Goal: Transaction & Acquisition: Subscribe to service/newsletter

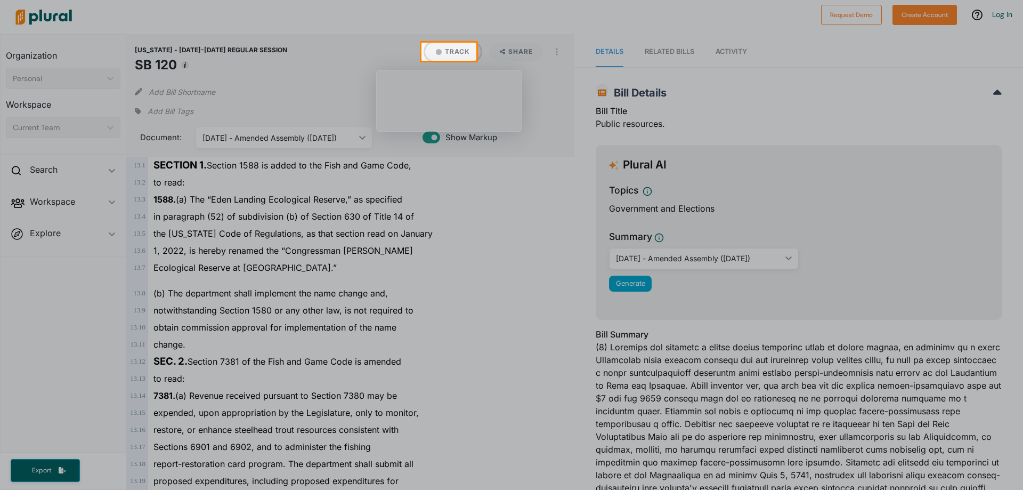
click at [450, 52] on button "Track" at bounding box center [452, 52] width 55 height 18
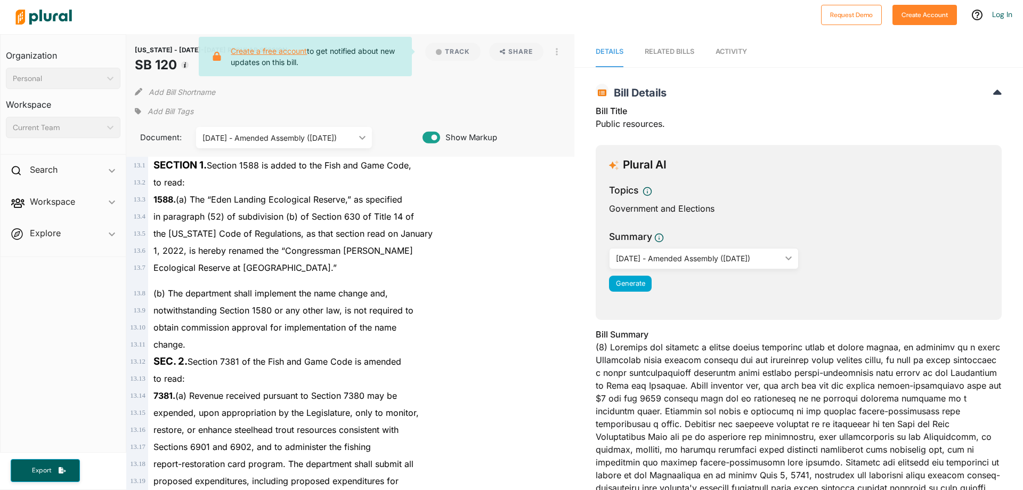
click at [275, 51] on link "Create a free account" at bounding box center [269, 50] width 76 height 9
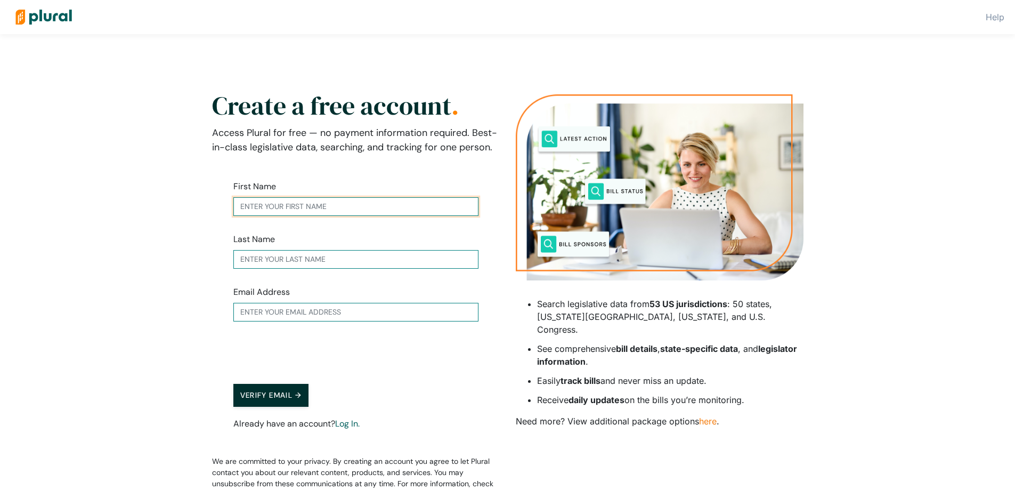
click at [318, 204] on input "text" at bounding box center [355, 206] width 245 height 19
type input "Theresa"
type input "Ramirez"
click at [329, 309] on input "text" at bounding box center [355, 312] width 245 height 19
type input "tramirez@azusa.org"
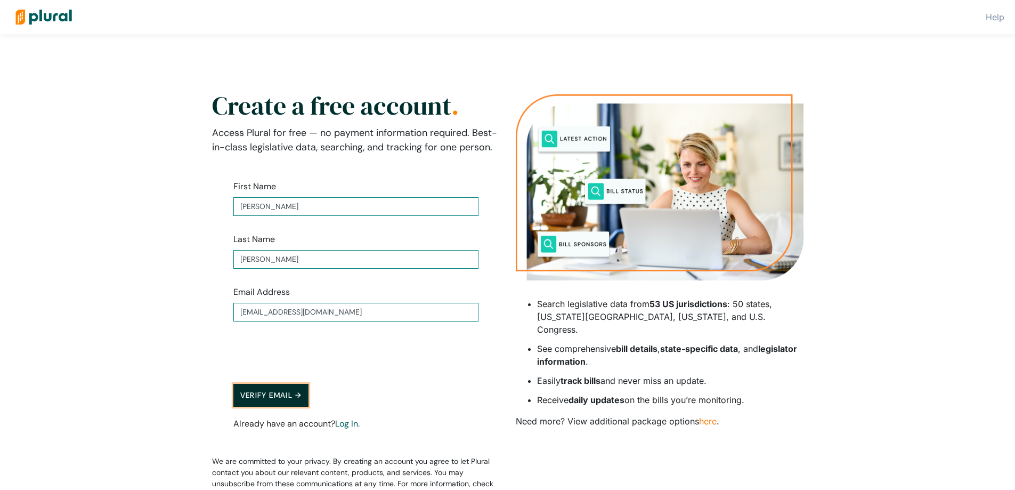
click at [268, 398] on button "Verify Email →" at bounding box center [271, 395] width 76 height 23
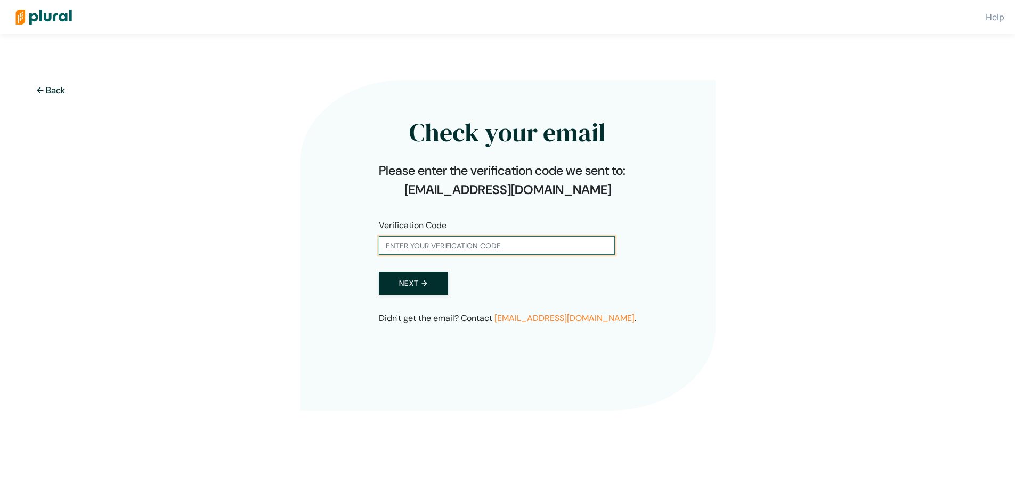
click at [422, 241] on input "text" at bounding box center [497, 245] width 236 height 19
paste input "093255"
type input "093255"
click at [415, 281] on button "Next →" at bounding box center [413, 283] width 69 height 23
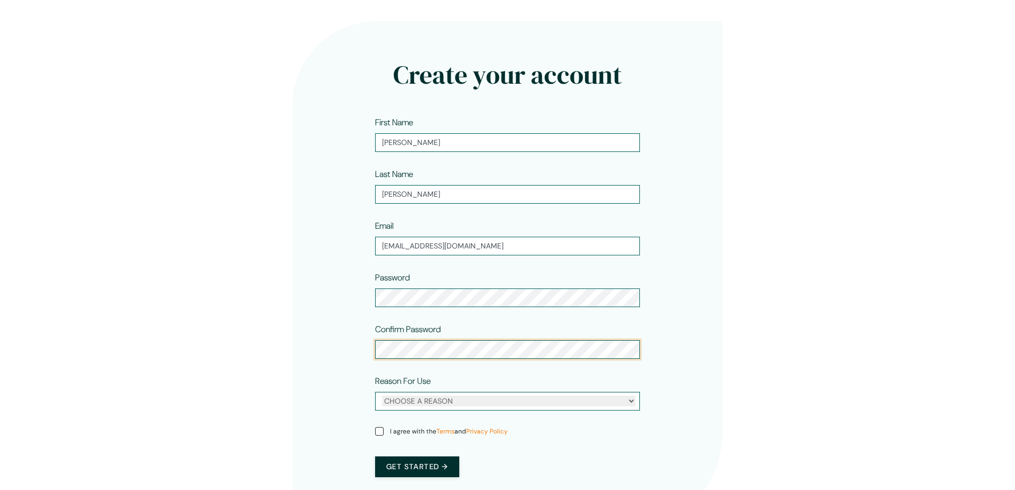
scroll to position [107, 0]
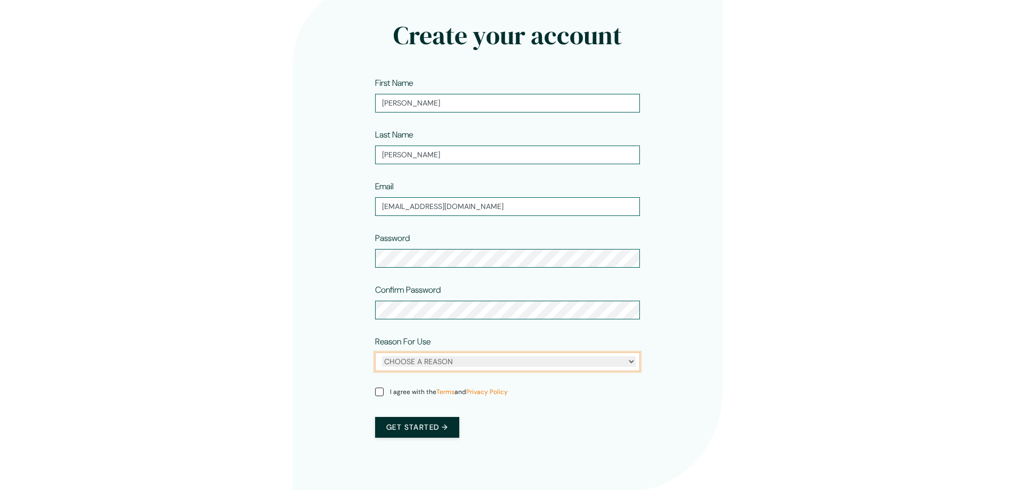
click at [630, 365] on select "CHOOSE A REASON Personal Professional" at bounding box center [509, 361] width 254 height 11
select select "professional"
click at [382, 356] on select "CHOOSE A REASON Personal Professional" at bounding box center [509, 361] width 254 height 11
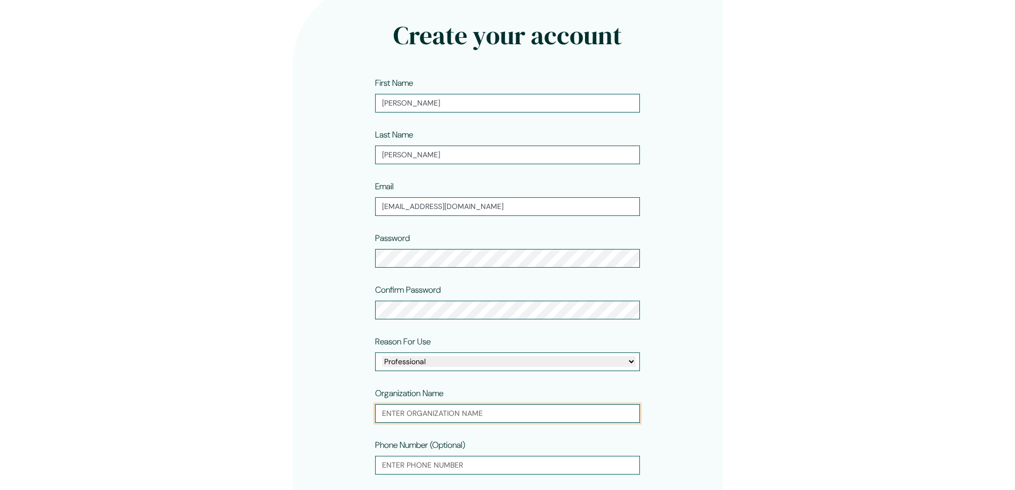
click at [455, 414] on input "text" at bounding box center [507, 413] width 265 height 19
type input "AUSD Longfellow CSPP"
click at [473, 465] on input "tel" at bounding box center [507, 465] width 265 height 19
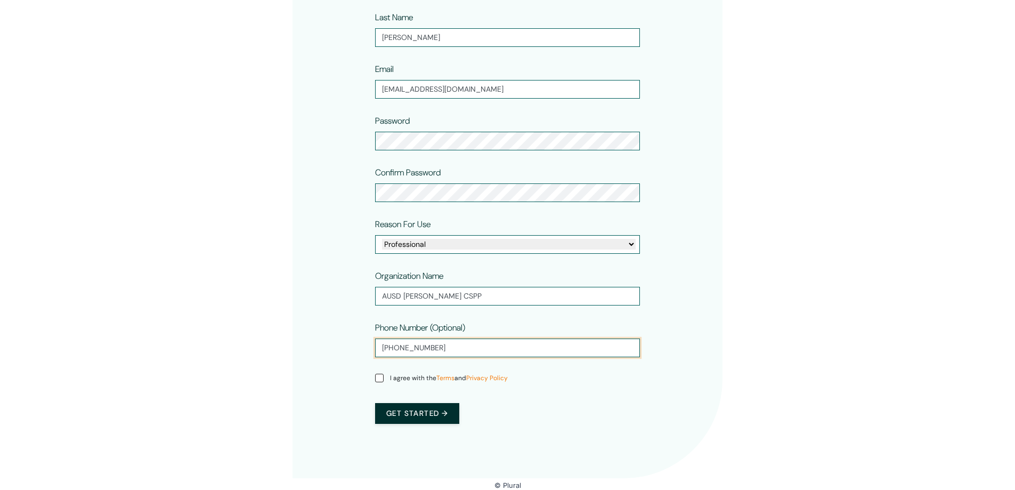
scroll to position [225, 0]
type input "626-815-4724"
click at [377, 375] on input "I agree with the Terms and Privacy Policy" at bounding box center [379, 377] width 9 height 9
checkbox input "true"
click at [402, 412] on button "Get started →" at bounding box center [417, 412] width 84 height 21
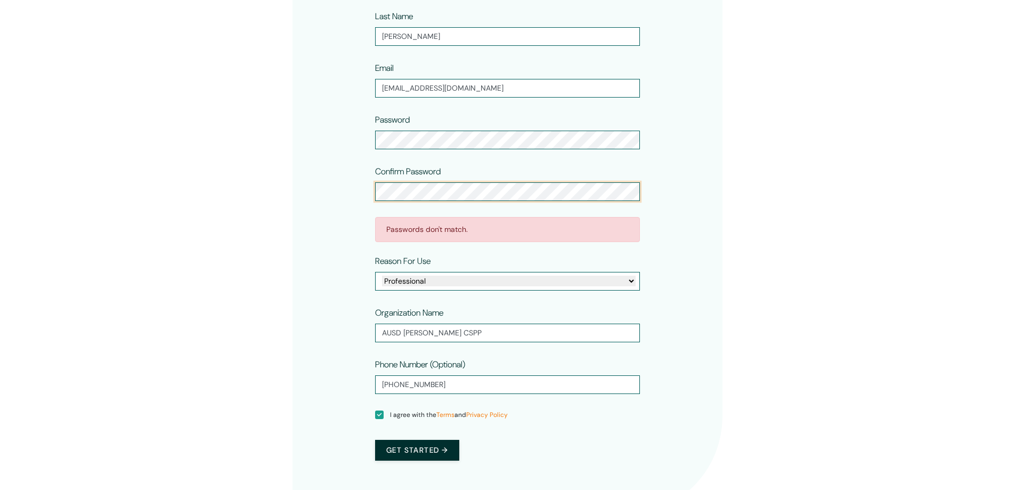
click at [334, 193] on div "Create your account First Name Theresa Last Name Ramirez Email tramirez@azusa.o…" at bounding box center [508, 189] width 430 height 651
click at [416, 449] on button "Get started →" at bounding box center [417, 450] width 84 height 21
click at [329, 131] on div "Create your account First Name Theresa Last Name Ramirez Email tramirez@azusa.o…" at bounding box center [508, 189] width 430 height 651
click at [309, 188] on div "Create your account First Name Theresa Last Name Ramirez Email tramirez@azusa.o…" at bounding box center [508, 189] width 430 height 651
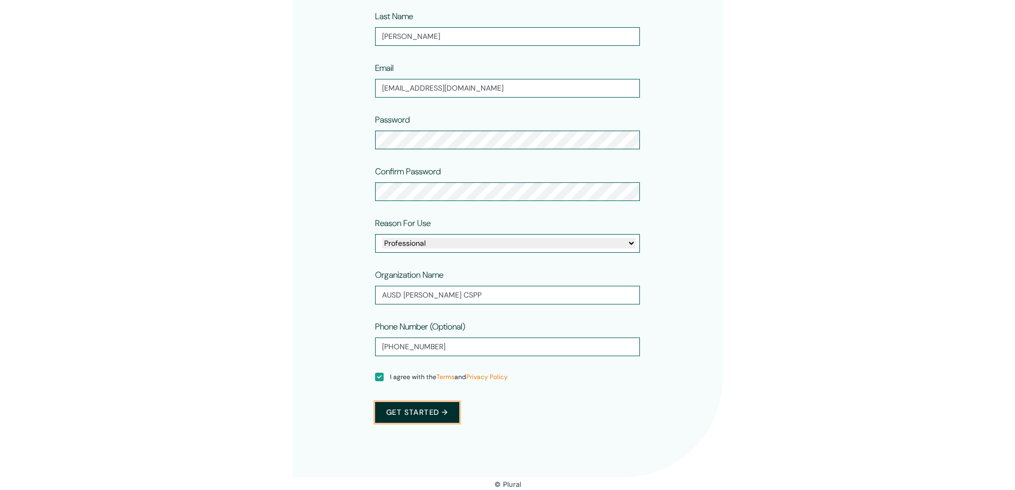
click at [414, 406] on button "Get started →" at bounding box center [417, 412] width 84 height 21
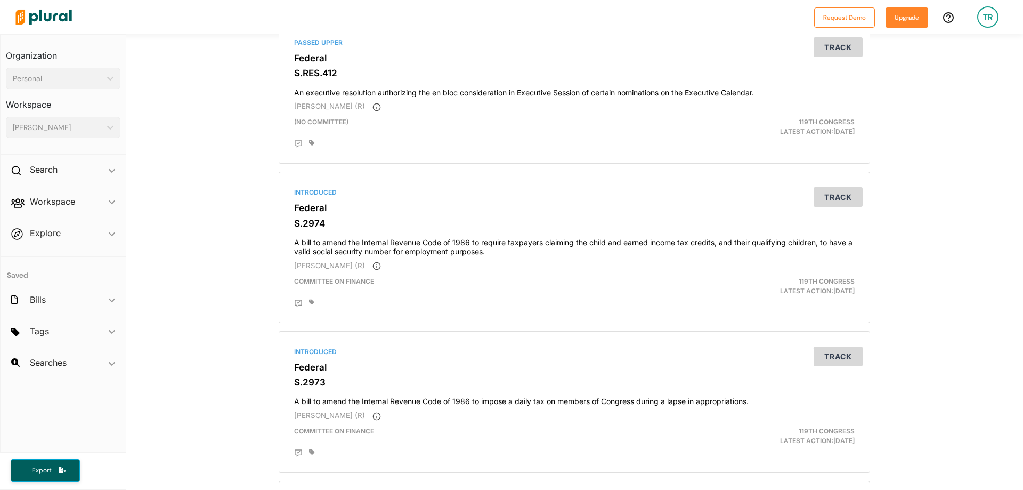
scroll to position [213, 0]
